Goal: Contribute content

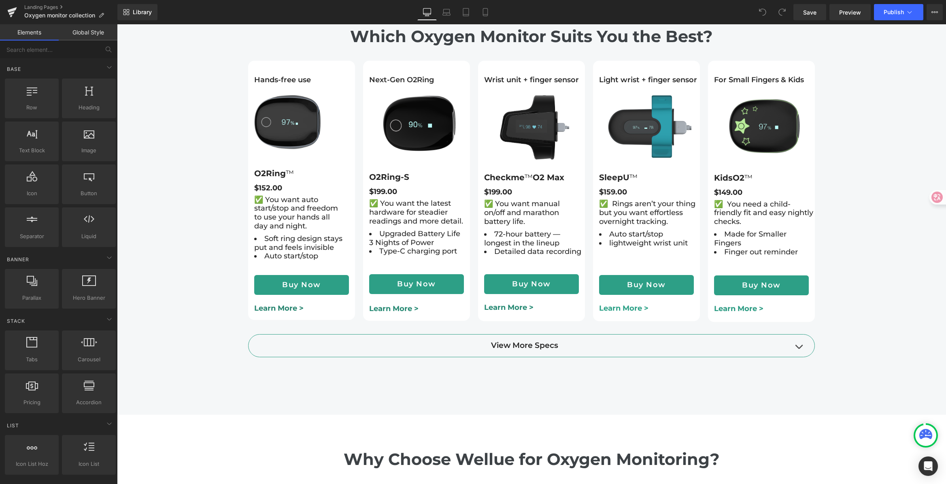
scroll to position [1072, 0]
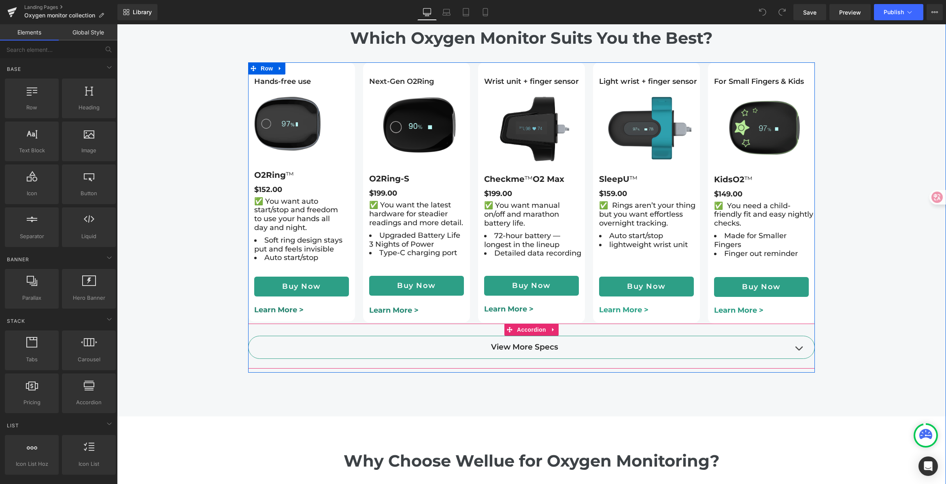
click at [801, 336] on button "button" at bounding box center [799, 347] width 16 height 22
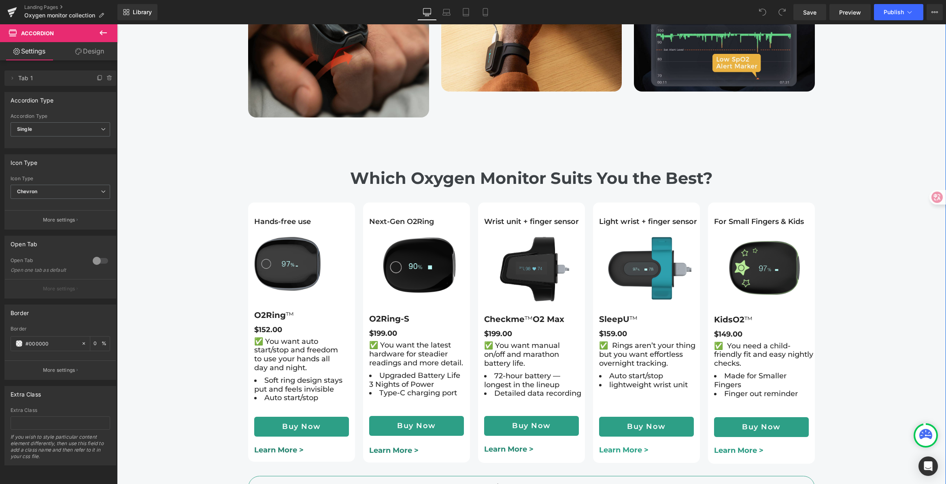
scroll to position [932, 0]
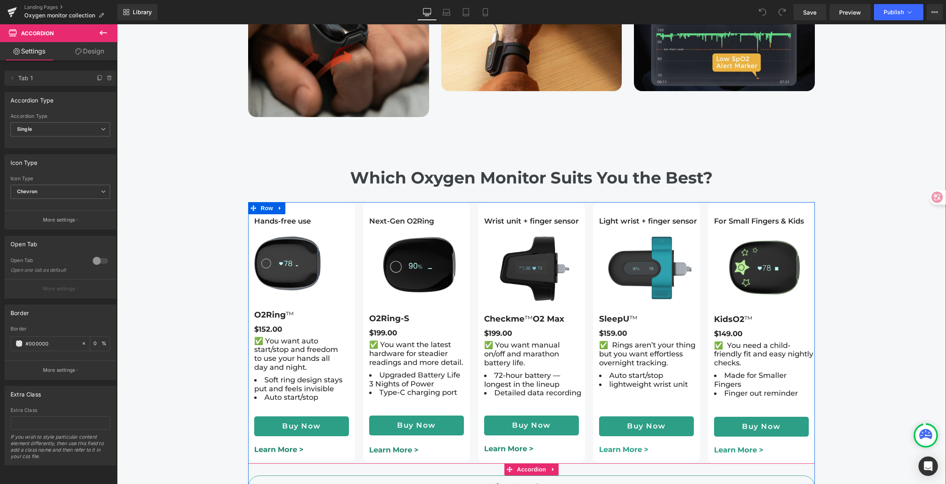
click at [795, 476] on button "button" at bounding box center [799, 487] width 16 height 22
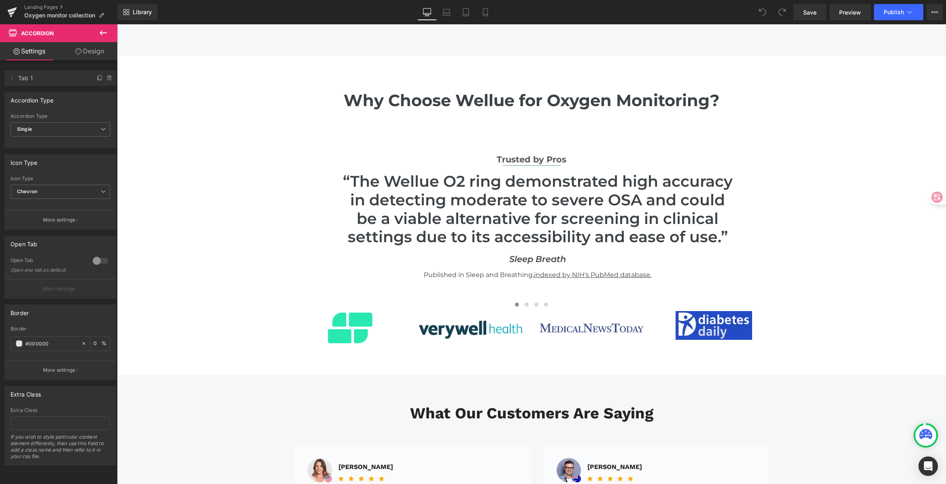
scroll to position [1290, 0]
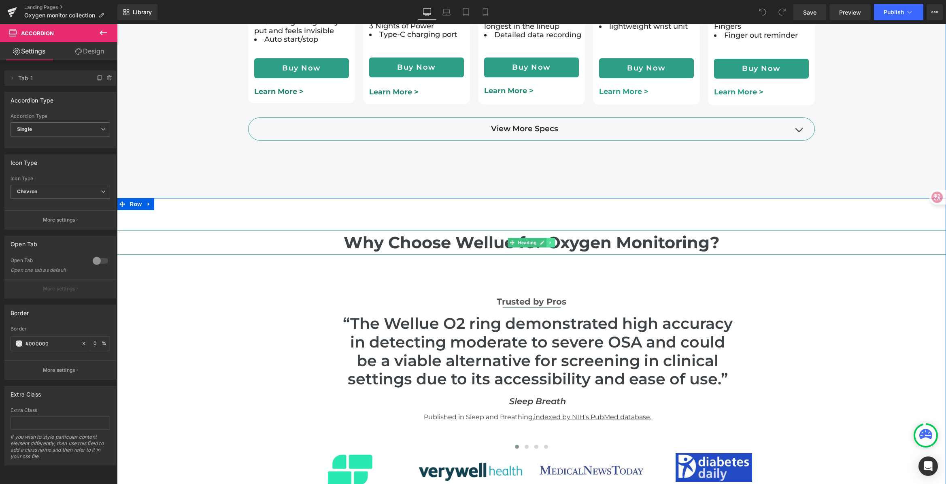
click at [549, 238] on link at bounding box center [551, 243] width 9 height 10
click at [545, 240] on icon at bounding box center [547, 242] width 4 height 4
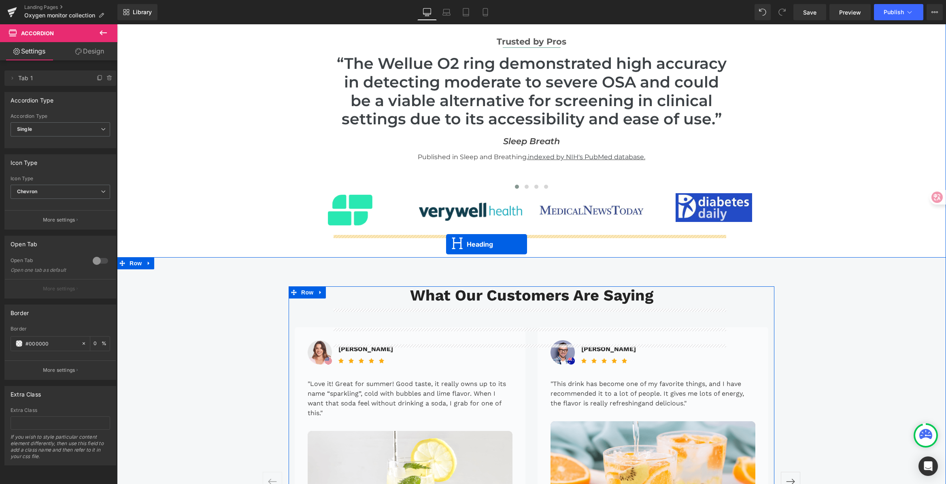
scroll to position [1706, 0]
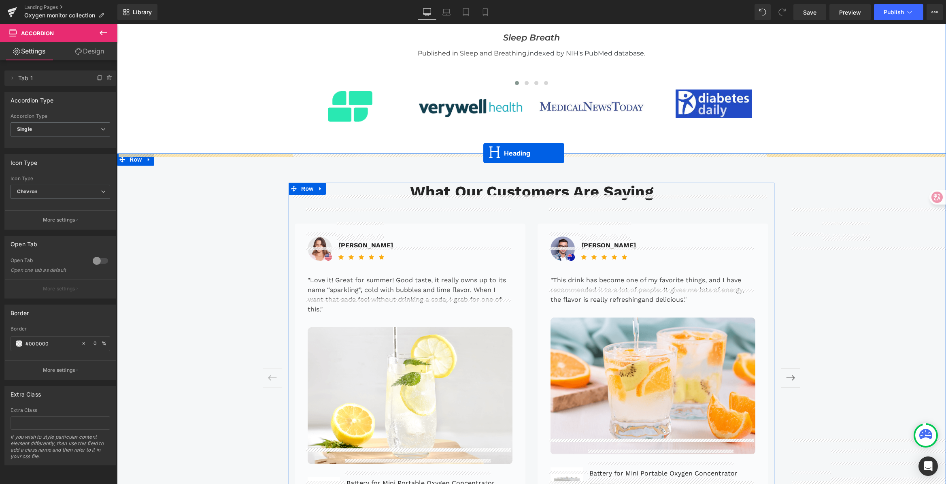
drag, startPoint x: 507, startPoint y: 272, endPoint x: 483, endPoint y: 153, distance: 121.0
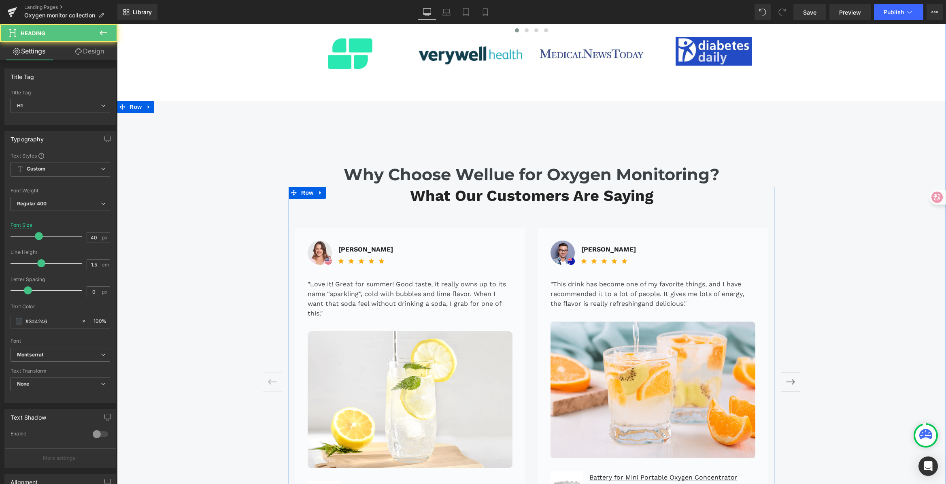
scroll to position [1654, 0]
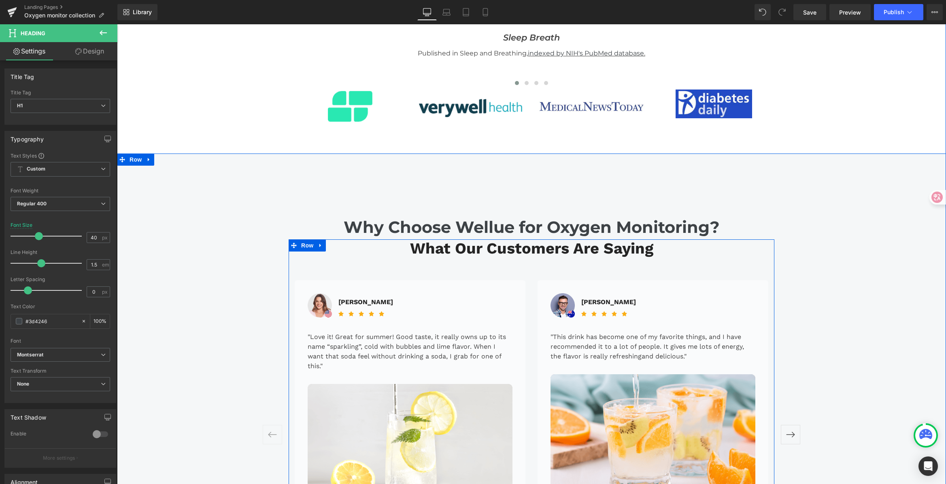
click at [484, 239] on h2 "What Our Customers Are Saying" at bounding box center [532, 248] width 474 height 19
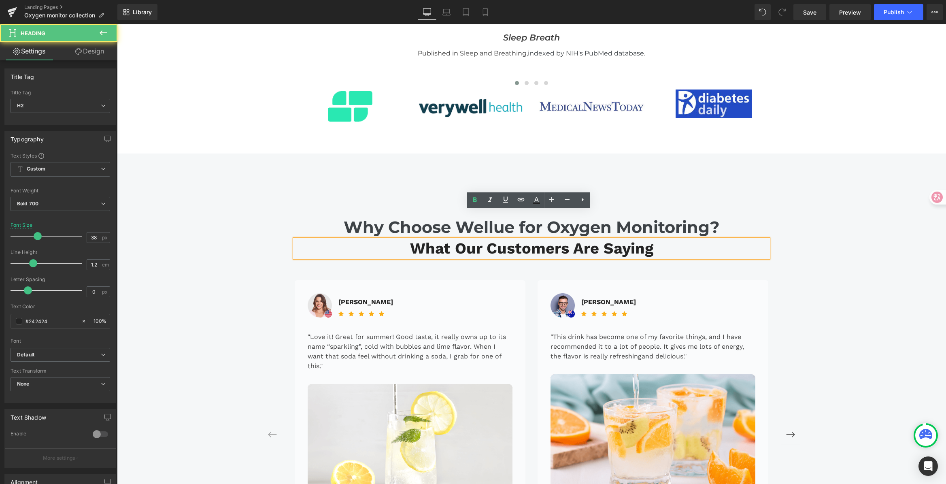
click at [441, 239] on h2 "What Our Customers Are Saying" at bounding box center [532, 248] width 474 height 19
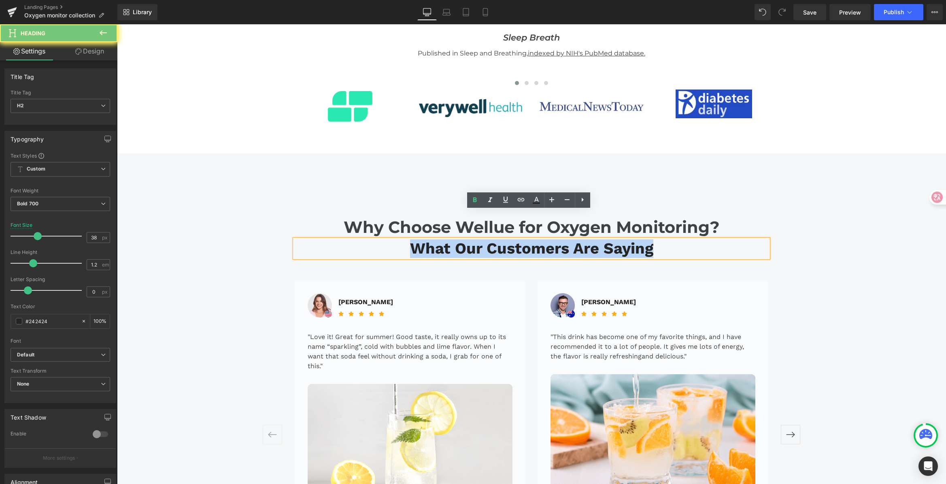
click at [441, 239] on h2 "What Our Customers Are Saying" at bounding box center [532, 248] width 474 height 19
copy h2 "What Our Customers Are Saying"
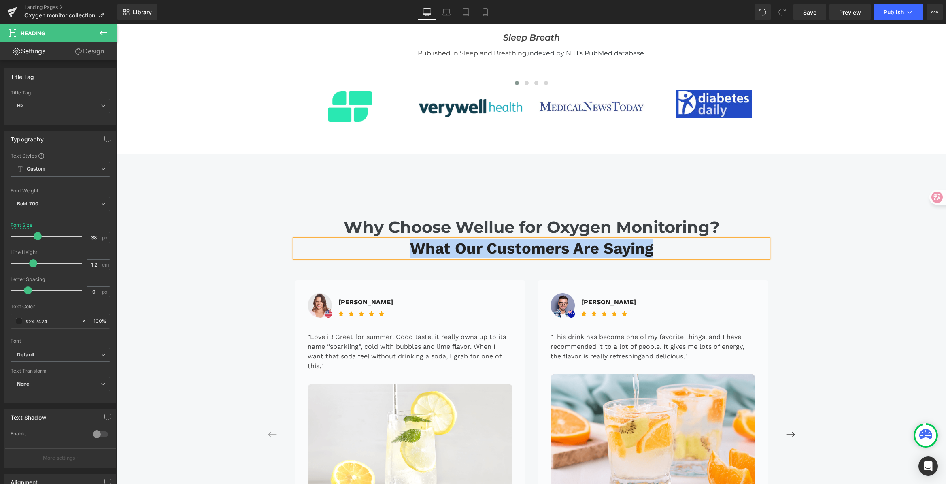
click at [695, 217] on b "Why Choose Wellue for Oxygen Monitoring?" at bounding box center [532, 227] width 376 height 20
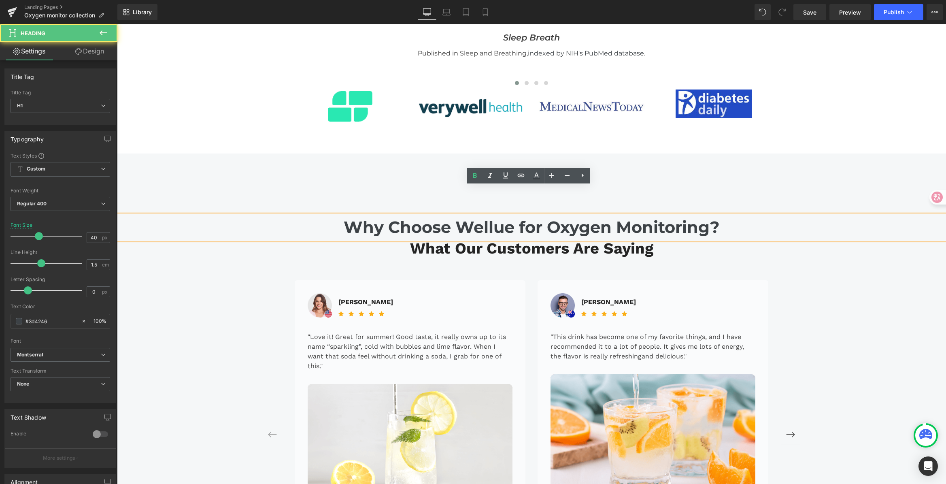
click at [719, 215] on h1 "Why Choose Wellue for Oxygen Monitoring?" at bounding box center [531, 227] width 829 height 24
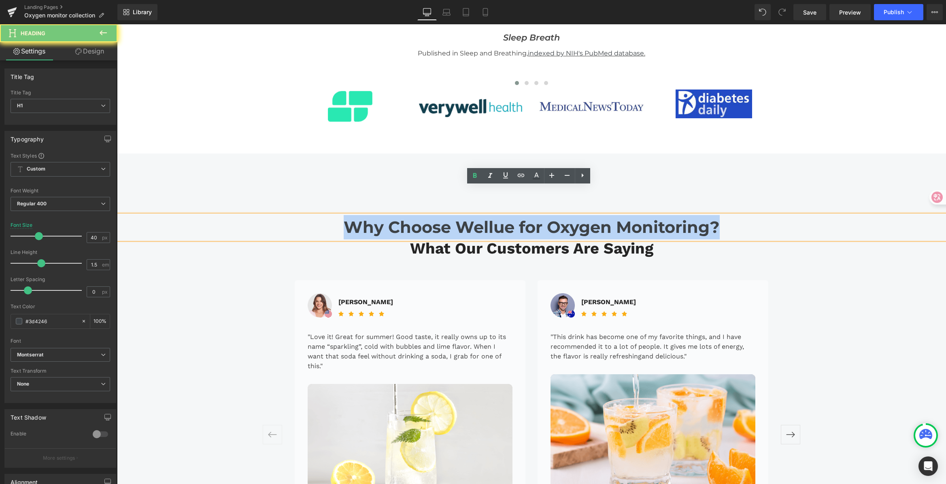
drag, startPoint x: 732, startPoint y: 198, endPoint x: 235, endPoint y: 194, distance: 497.2
click at [235, 215] on h1 "Why Choose Wellue for Oxygen Monitoring?" at bounding box center [531, 227] width 829 height 24
paste div
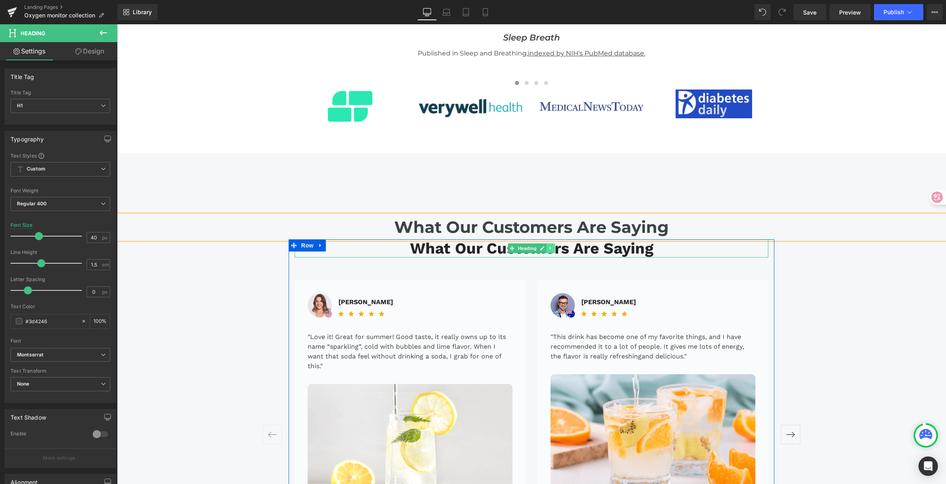
click at [547, 243] on link at bounding box center [551, 248] width 9 height 10
click at [551, 243] on link at bounding box center [555, 248] width 9 height 10
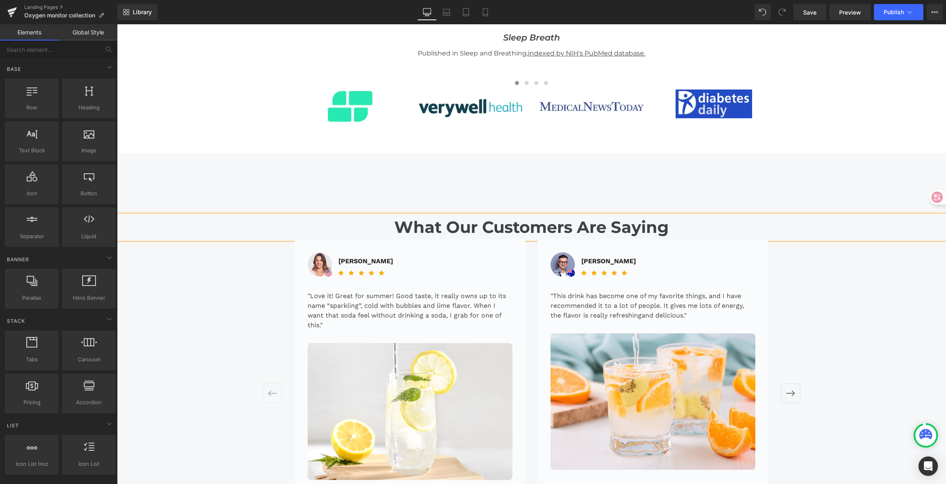
click at [847, 262] on div "What Our Customers Are Saying Heading Image [PERSON_NAME] Text Block Icon" at bounding box center [531, 376] width 829 height 387
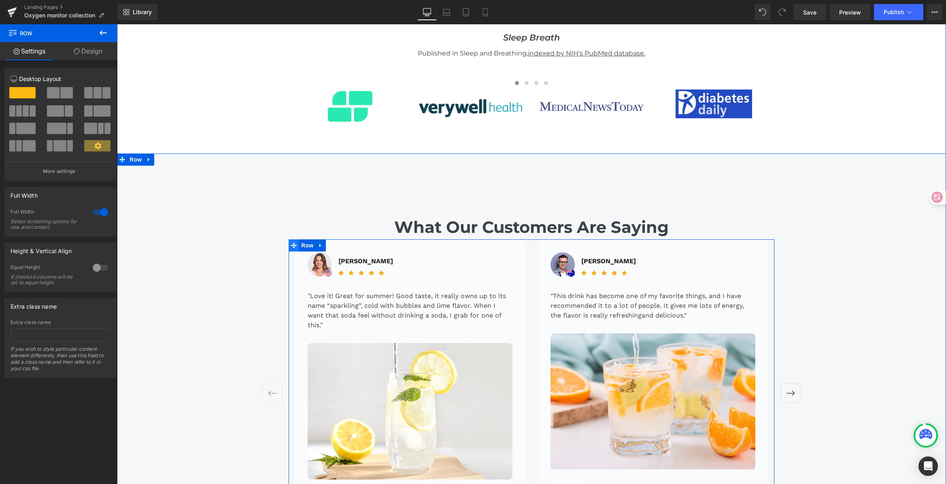
click at [291, 243] on icon at bounding box center [294, 246] width 6 height 6
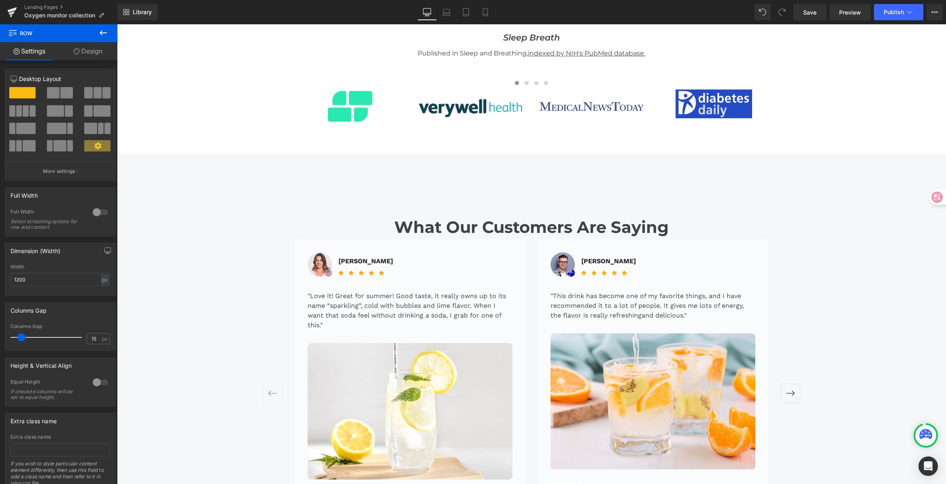
click at [104, 51] on link "Design" at bounding box center [88, 51] width 59 height 18
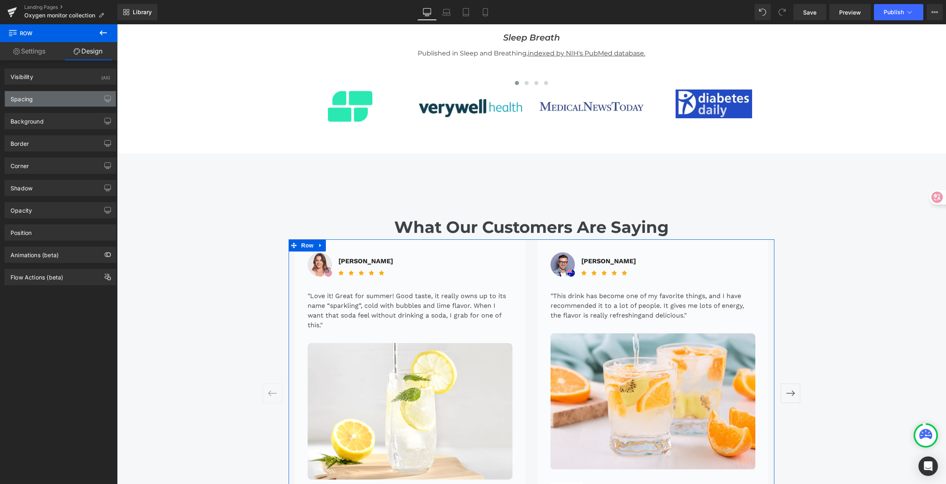
click at [40, 96] on div "Spacing" at bounding box center [60, 98] width 111 height 15
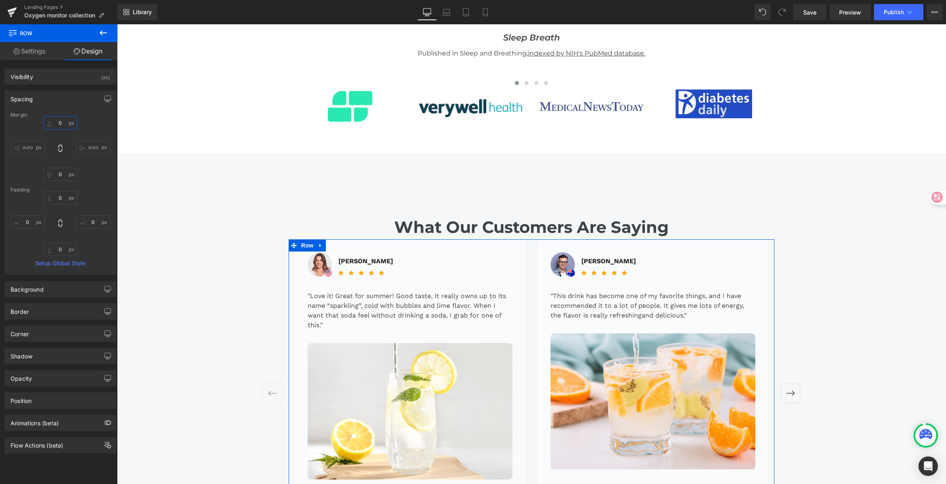
drag, startPoint x: 53, startPoint y: 122, endPoint x: 64, endPoint y: 123, distance: 10.6
click at [53, 122] on input "0" at bounding box center [60, 122] width 34 height 13
type input "60"
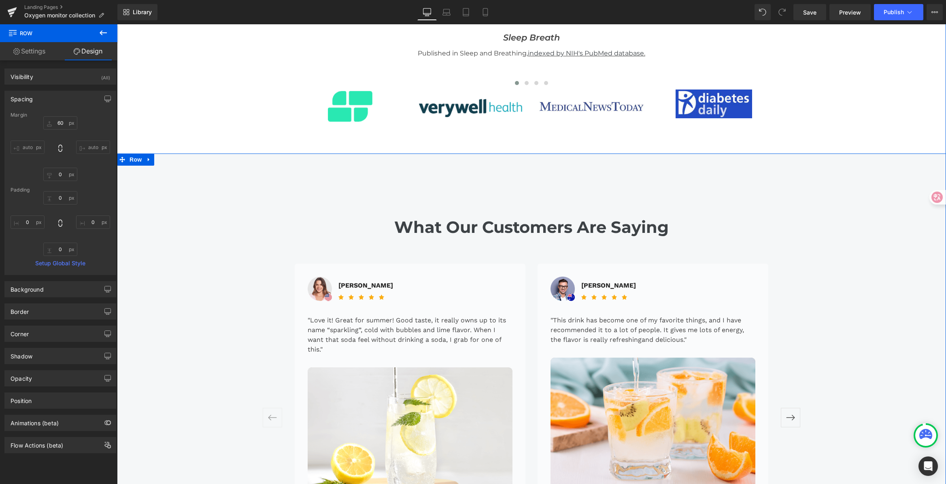
drag, startPoint x: 811, startPoint y: 254, endPoint x: 820, endPoint y: 257, distance: 10.1
click at [811, 254] on div "What Our Customers Are Saying Heading Image [PERSON_NAME] Text Block Icon" at bounding box center [531, 389] width 829 height 412
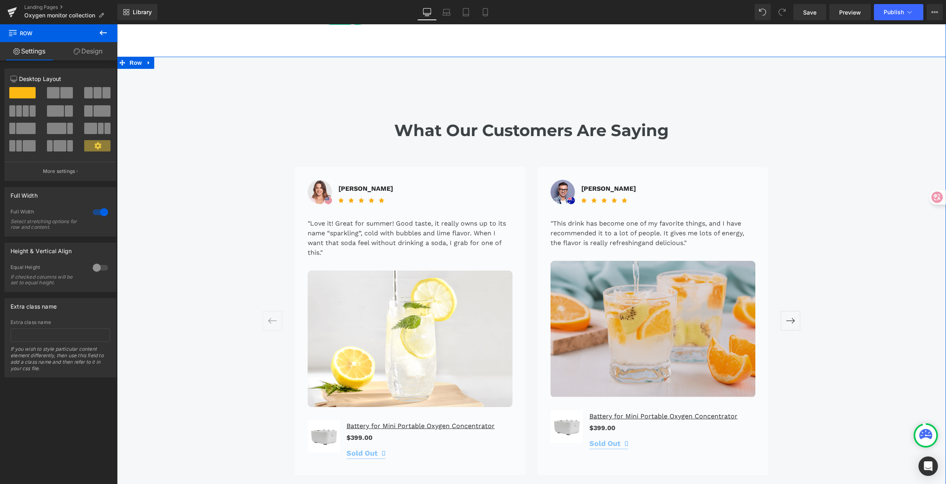
scroll to position [1738, 0]
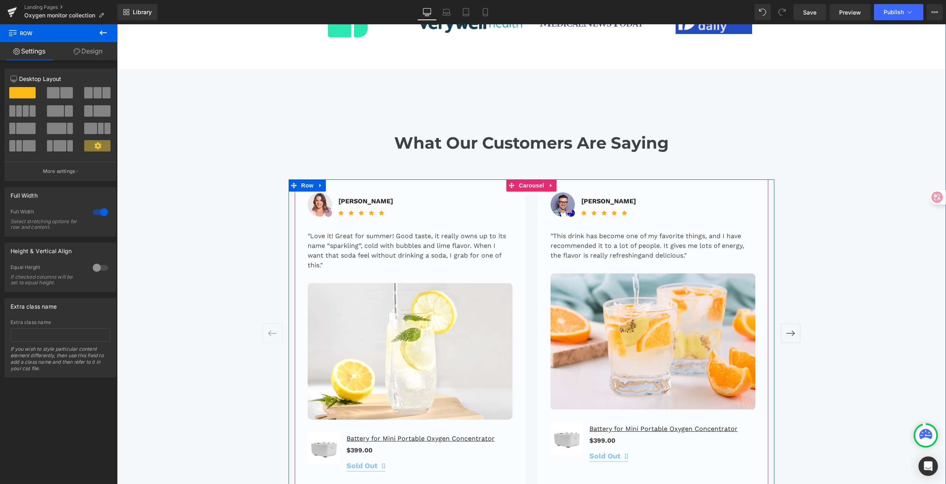
click at [798, 321] on button "›" at bounding box center [791, 333] width 24 height 24
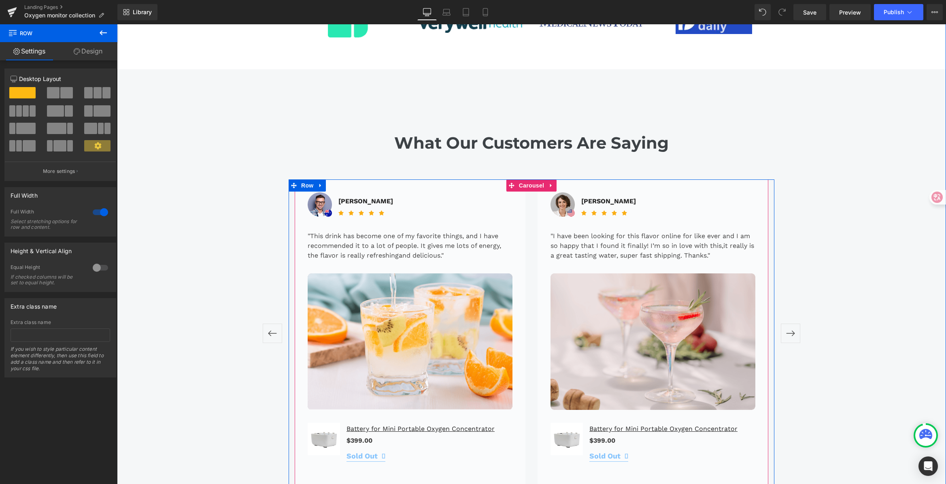
click at [798, 321] on button "›" at bounding box center [791, 333] width 24 height 24
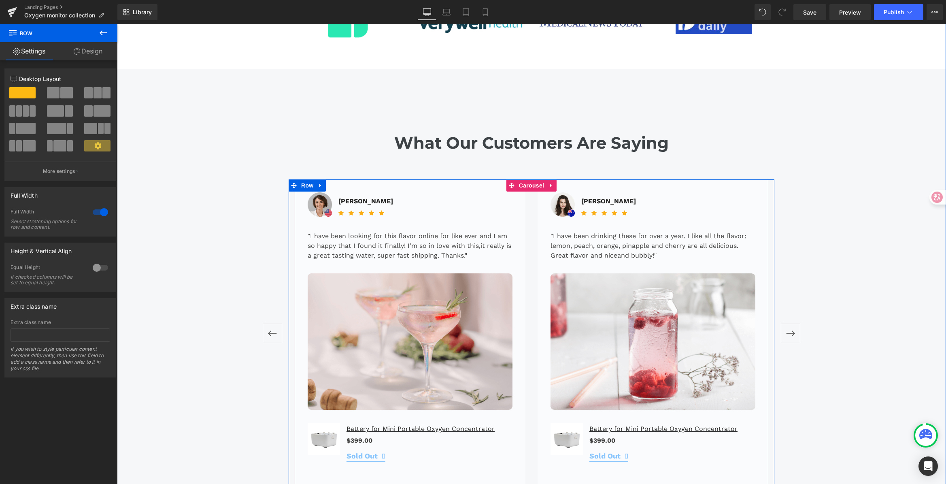
click at [798, 321] on button "›" at bounding box center [791, 333] width 24 height 24
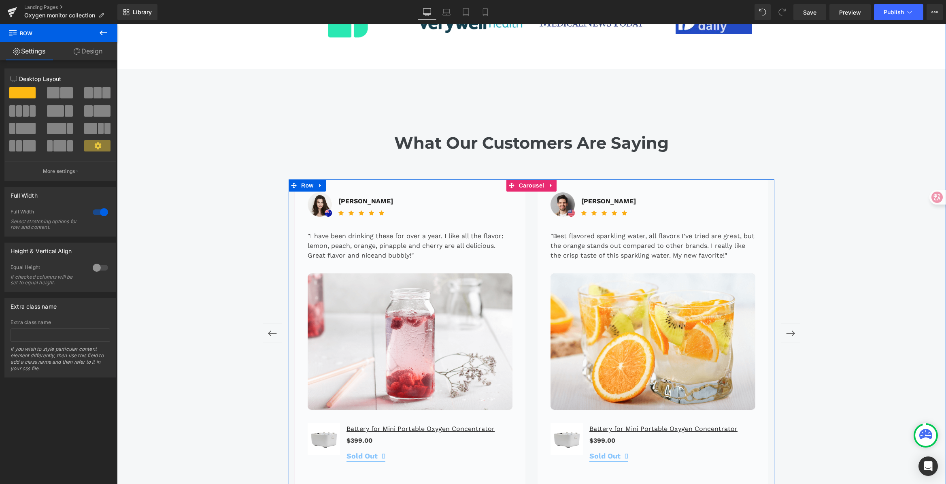
click at [798, 321] on button "›" at bounding box center [791, 333] width 24 height 24
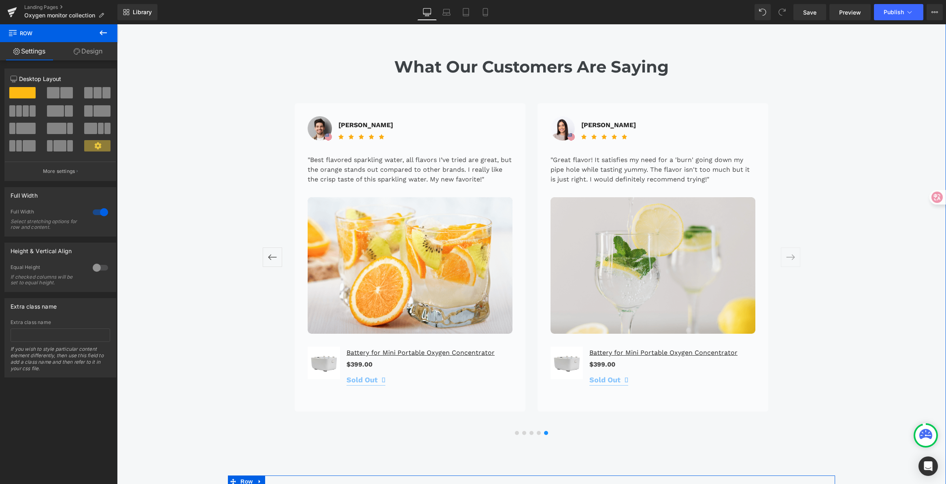
scroll to position [1808, 0]
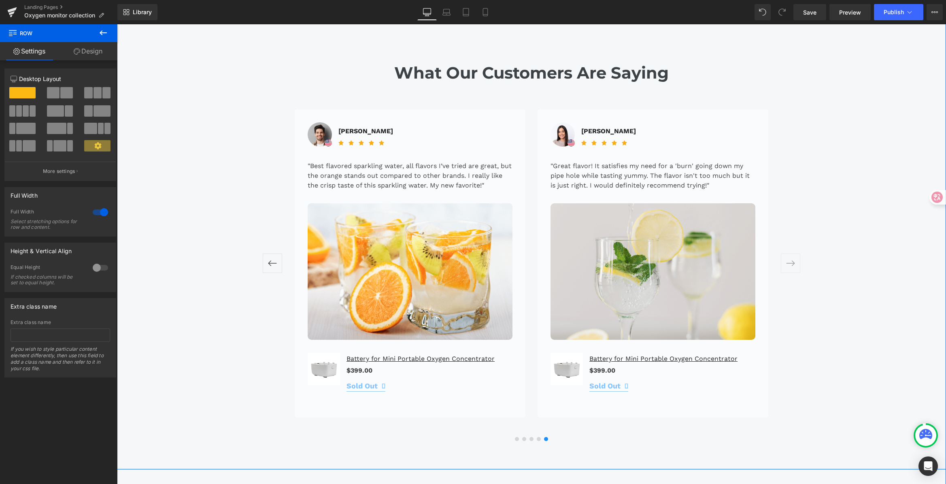
click at [499, 68] on div "What Our Customers Are Saying Heading Image [PERSON_NAME] Text Block Icon" at bounding box center [531, 234] width 829 height 412
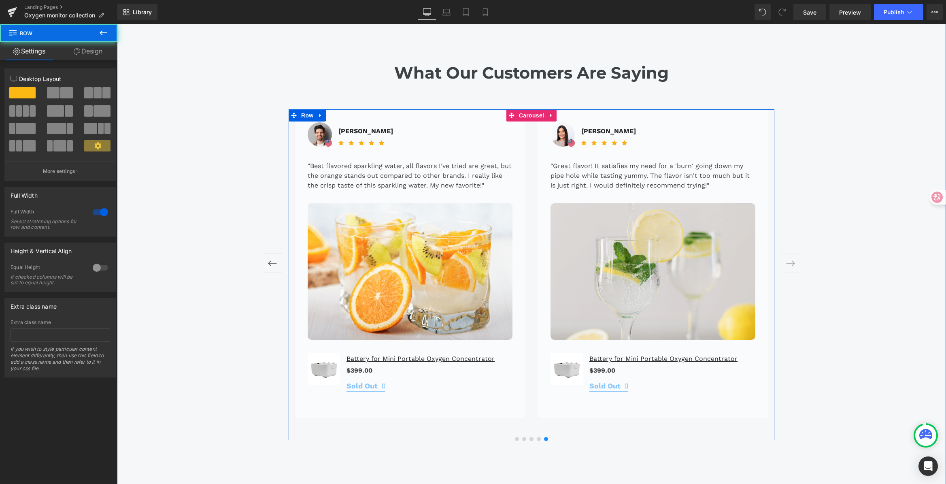
click at [511, 109] on span at bounding box center [512, 115] width 11 height 12
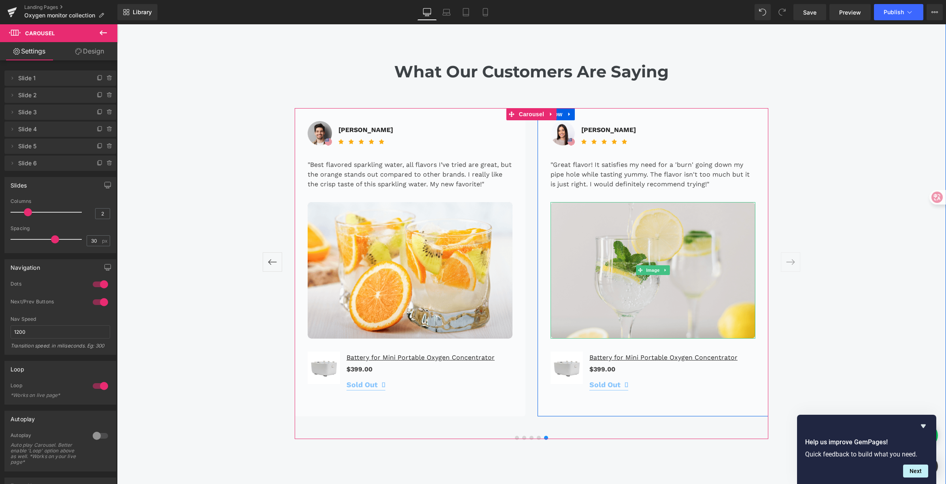
scroll to position [1809, 0]
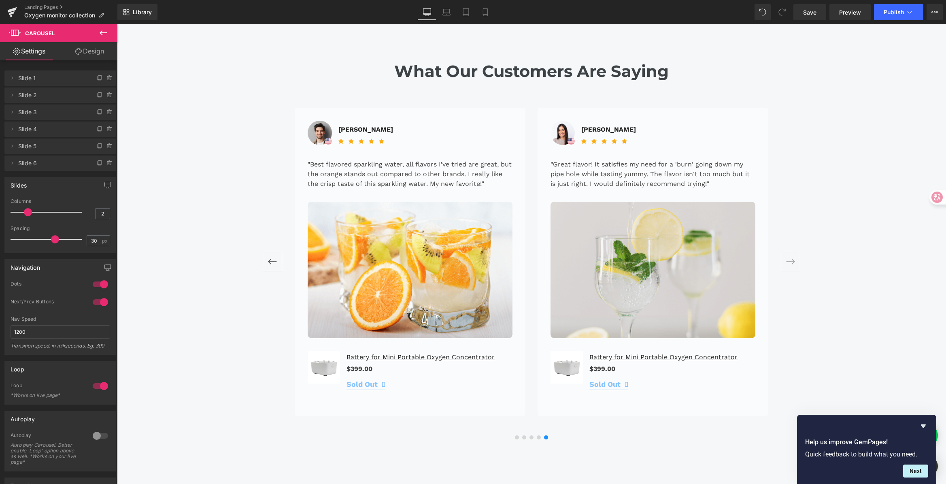
click at [866, 153] on div "What Our Customers Are Saying Heading Image [PERSON_NAME] Text Block Icon" at bounding box center [531, 233] width 829 height 412
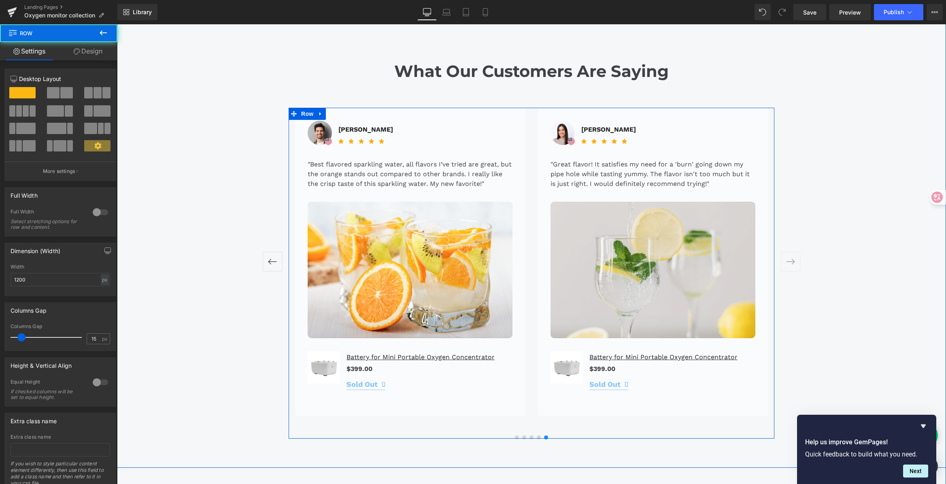
click at [766, 123] on div "Image [PERSON_NAME] Text Block Icon Icon" at bounding box center [532, 273] width 486 height 331
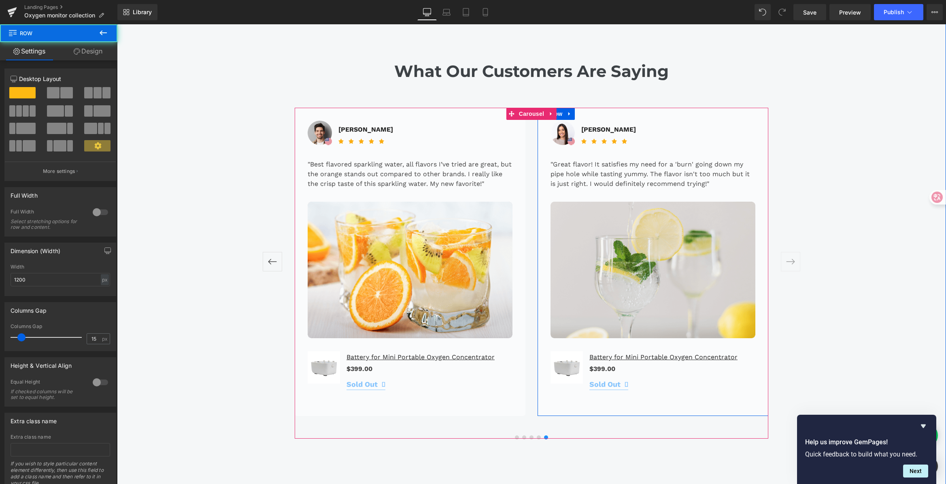
scroll to position [1811, 0]
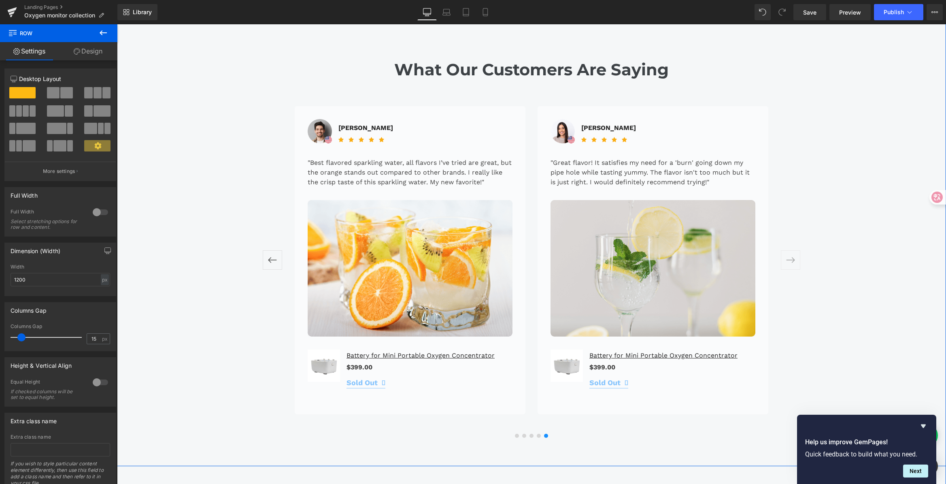
click at [805, 313] on div "What Our Customers Are Saying Heading Image [PERSON_NAME] Text Block Icon" at bounding box center [531, 231] width 829 height 412
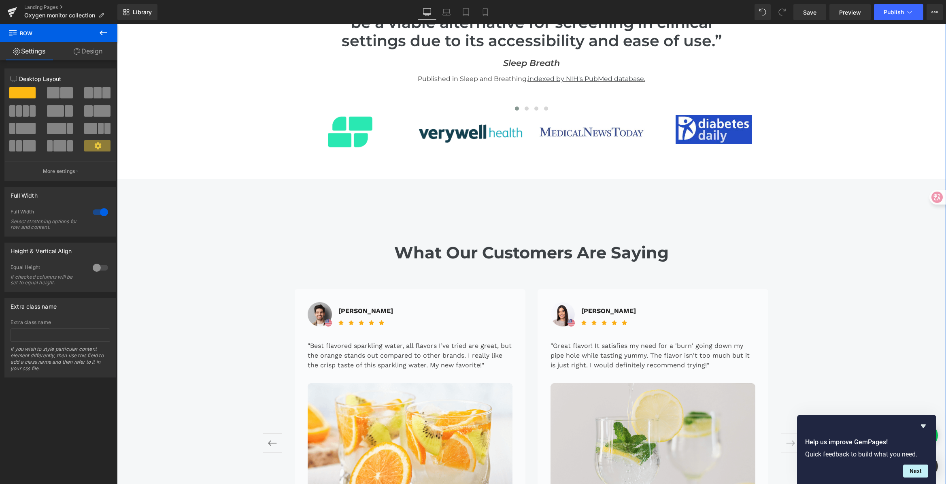
scroll to position [1635, 0]
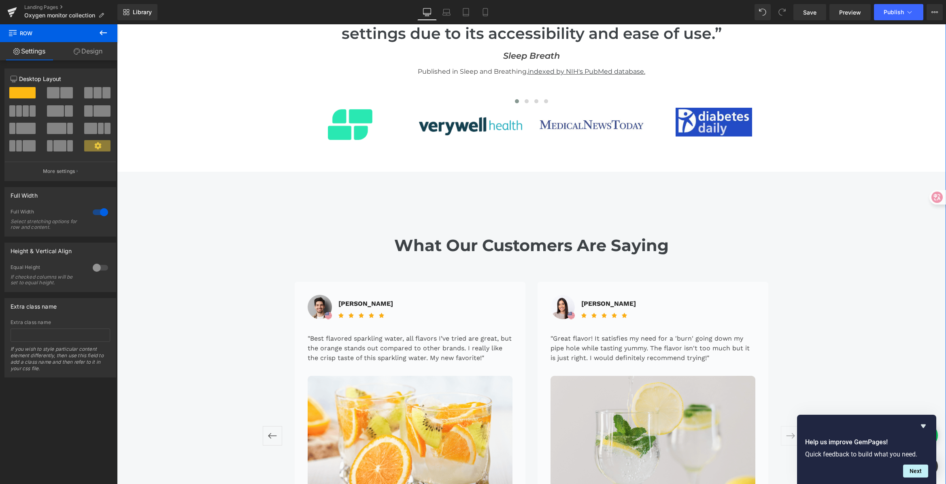
click at [815, 21] on div "Library Desktop Desktop Laptop Tablet Mobile Save Preview Publish Scheduled Vie…" at bounding box center [531, 12] width 829 height 24
click at [815, 18] on link "Save" at bounding box center [810, 12] width 33 height 16
